Goal: Download file/media

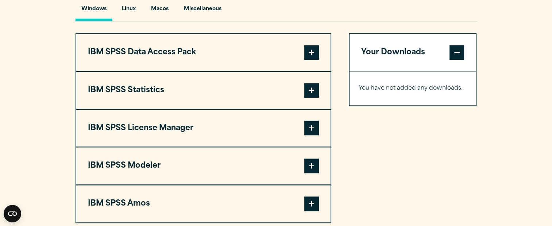
scroll to position [547, 0]
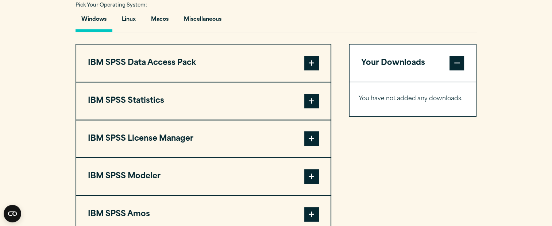
click at [315, 138] on span at bounding box center [311, 138] width 15 height 15
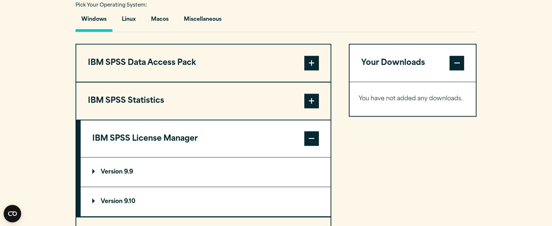
click at [318, 101] on span at bounding box center [311, 101] width 15 height 15
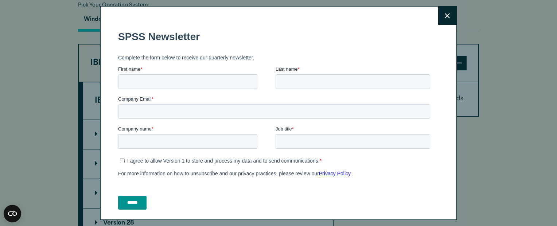
click at [445, 17] on icon at bounding box center [447, 15] width 5 height 5
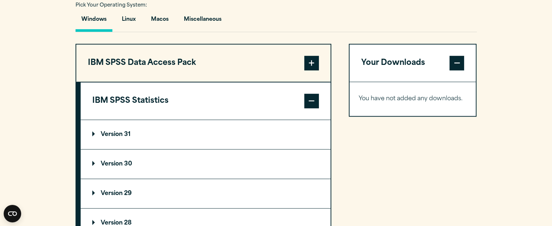
click at [115, 162] on p "Version 30" at bounding box center [112, 164] width 40 height 6
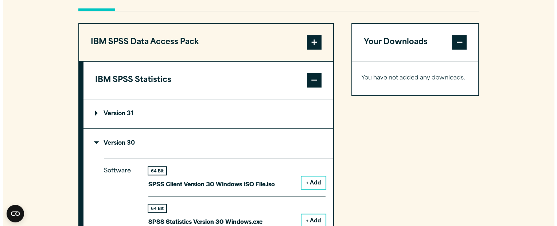
scroll to position [620, 0]
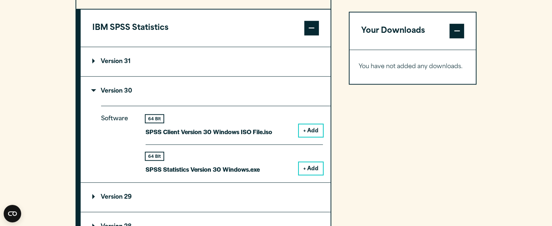
click at [306, 166] on button "+ Add" at bounding box center [311, 168] width 24 height 12
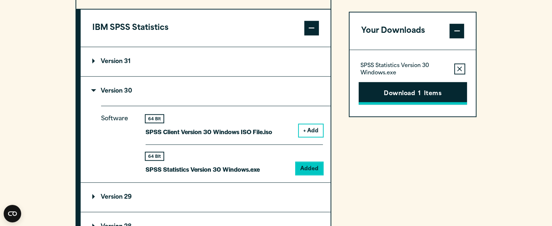
click at [414, 95] on button "Download 1 Items" at bounding box center [412, 93] width 108 height 23
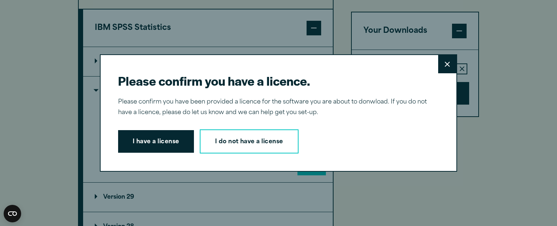
click at [153, 142] on button "I have a license" at bounding box center [156, 141] width 76 height 23
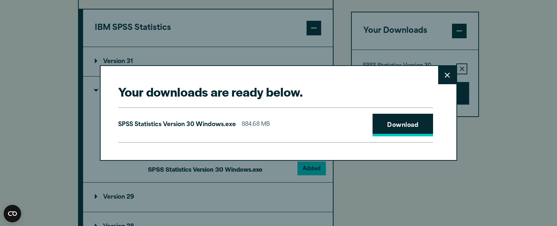
click at [396, 125] on link "Download" at bounding box center [403, 125] width 61 height 23
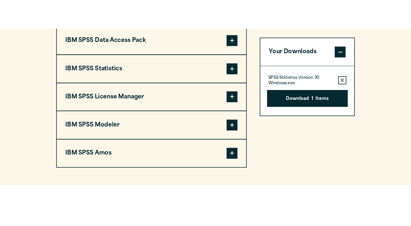
scroll to position [620, 0]
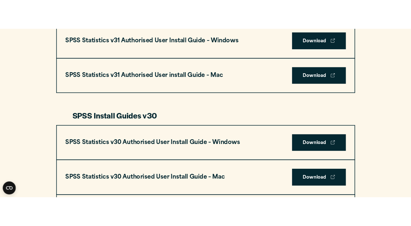
scroll to position [437, 0]
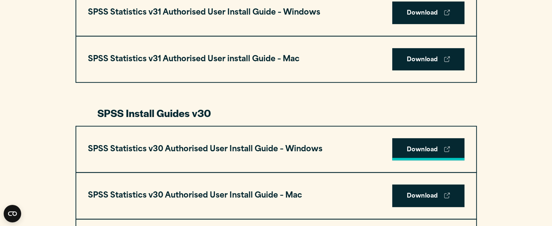
click at [426, 150] on link "Download" at bounding box center [428, 149] width 72 height 23
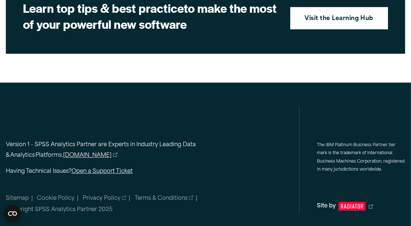
scroll to position [1149, 0]
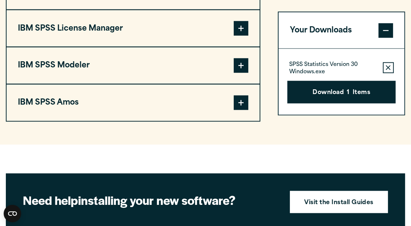
scroll to position [656, 0]
